Goal: Register for event/course

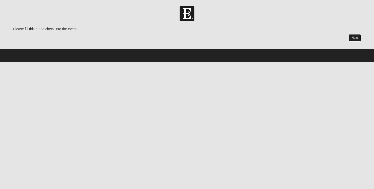
click at [356, 38] on link "Next" at bounding box center [355, 37] width 12 height 7
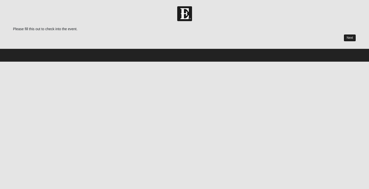
click at [346, 37] on link "Next" at bounding box center [350, 37] width 12 height 7
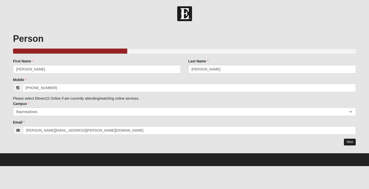
click at [353, 140] on link "Next" at bounding box center [350, 141] width 12 height 7
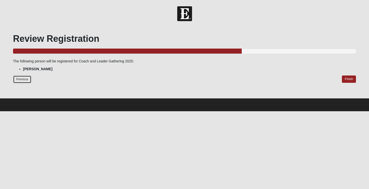
click at [20, 80] on link "Previous" at bounding box center [22, 79] width 19 height 8
